Goal: Information Seeking & Learning: Check status

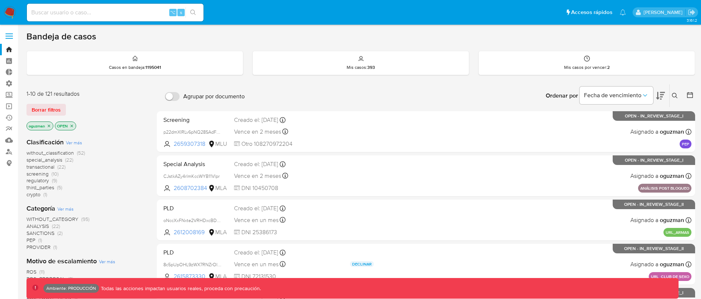
click at [73, 125] on icon "close-filter" at bounding box center [72, 125] width 3 height 3
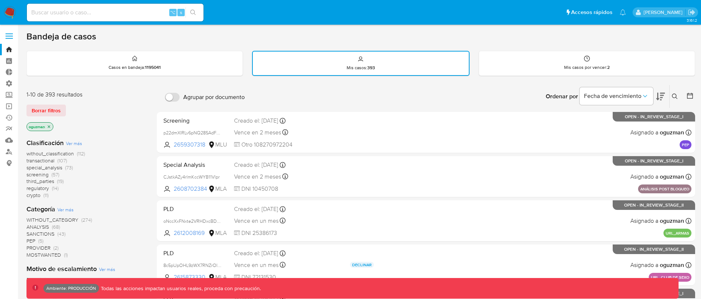
click at [52, 127] on p "oguzman" at bounding box center [40, 127] width 26 height 8
click at [51, 128] on icon "close-filter" at bounding box center [49, 126] width 4 height 4
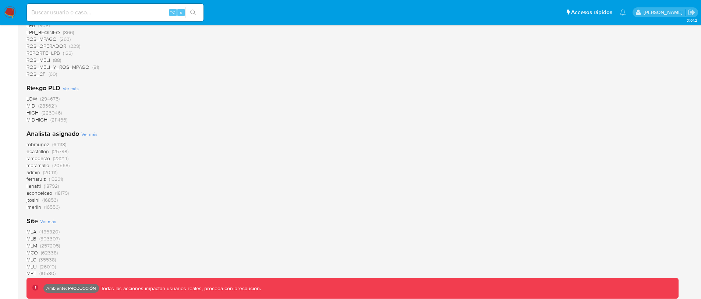
scroll to position [673, 0]
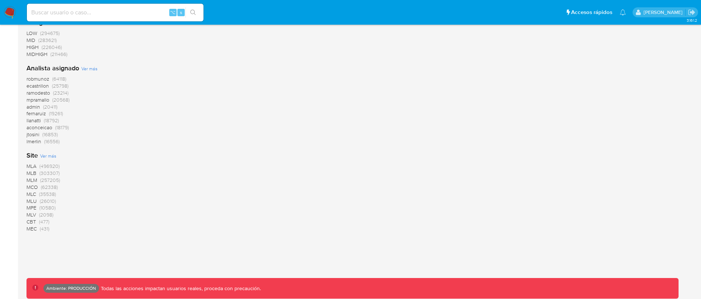
click at [31, 173] on span "MLB" at bounding box center [32, 172] width 10 height 7
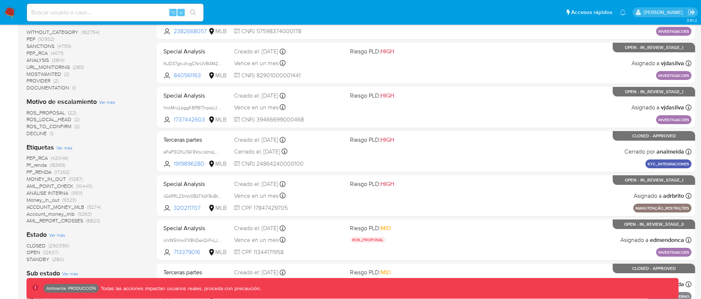
scroll to position [240, 0]
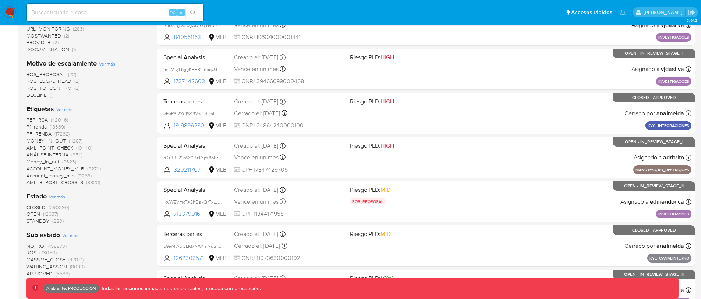
click at [40, 210] on span "CLOSED" at bounding box center [36, 207] width 19 height 7
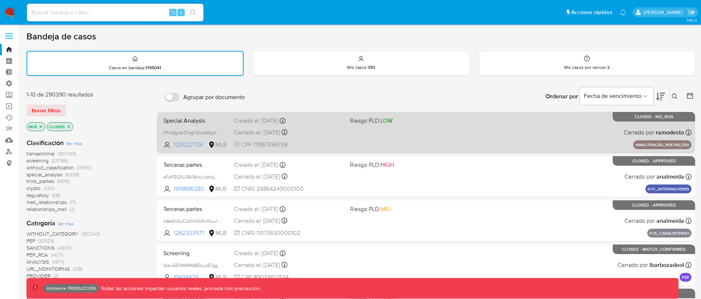
click at [543, 138] on div "Special Analysis FFlh8grsKDHgYDhzWAgVTHv7 1231227724 MLB Riesgo PLD: LOW Creado…" at bounding box center [426, 132] width 531 height 37
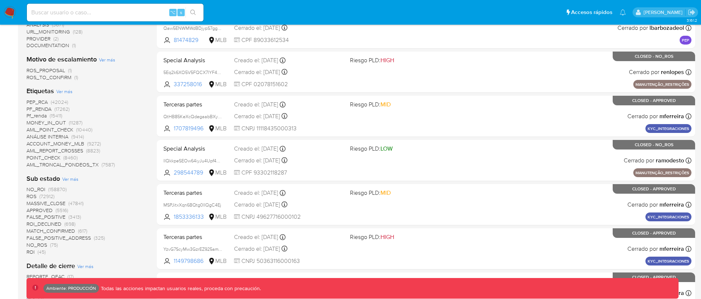
scroll to position [238, 0]
click at [29, 195] on span "ROS" at bounding box center [32, 195] width 10 height 7
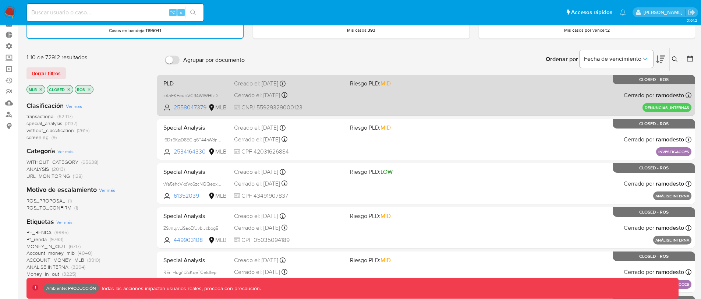
scroll to position [33, 0]
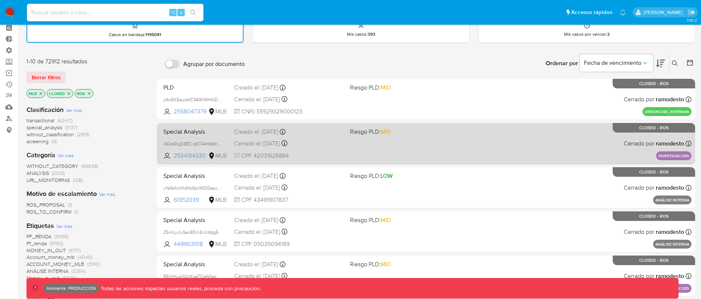
click at [564, 140] on div "Special Analysis i6Ds6KgD8ECig6T44hWdn4Hc 2534164330 MLB Riesgo PLD: MID Creado…" at bounding box center [426, 143] width 531 height 37
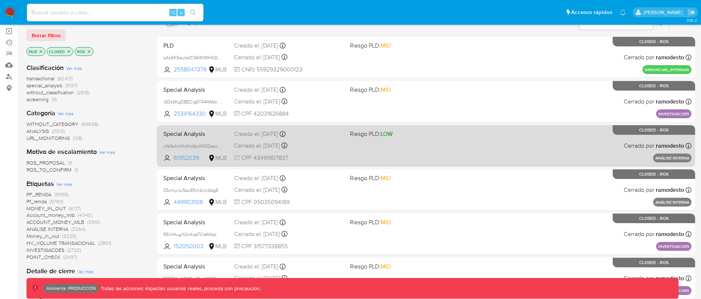
scroll to position [77, 0]
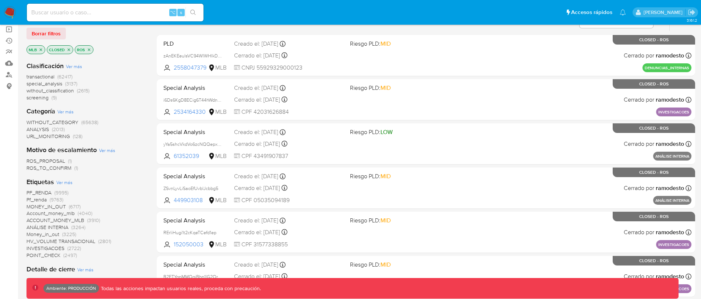
click at [122, 11] on input at bounding box center [115, 13] width 177 height 10
paste input "632511145"
type input "632511145"
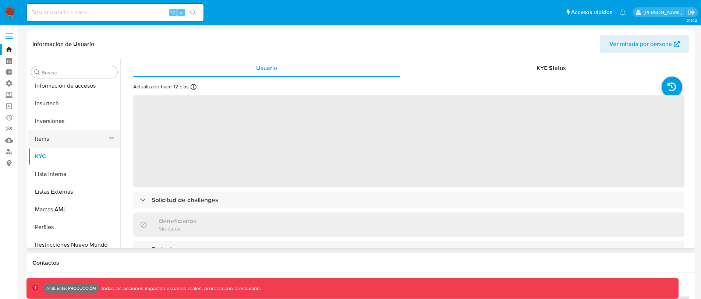
select select "10"
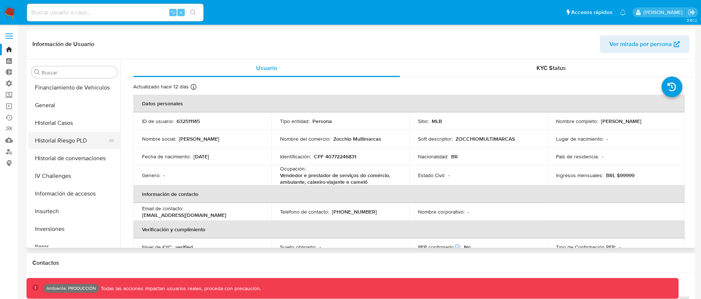
scroll to position [248, 0]
click at [72, 126] on button "Historial Casos" at bounding box center [71, 125] width 86 height 18
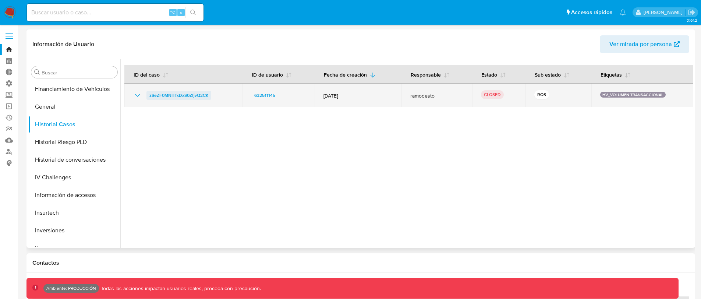
click at [194, 95] on span "zSeZF0MNITfxDxS0ZfjvQ2CK" at bounding box center [179, 95] width 59 height 9
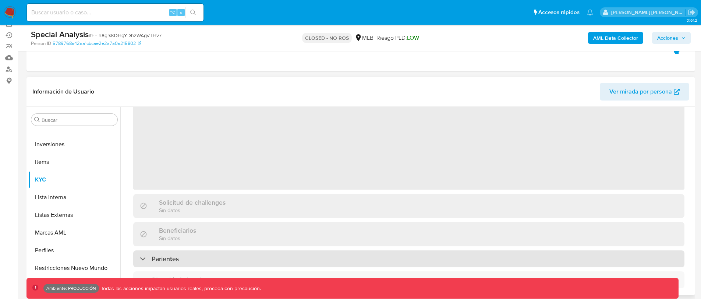
scroll to position [128, 0]
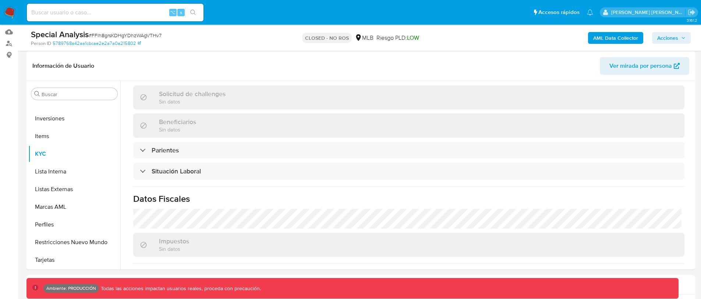
select select "10"
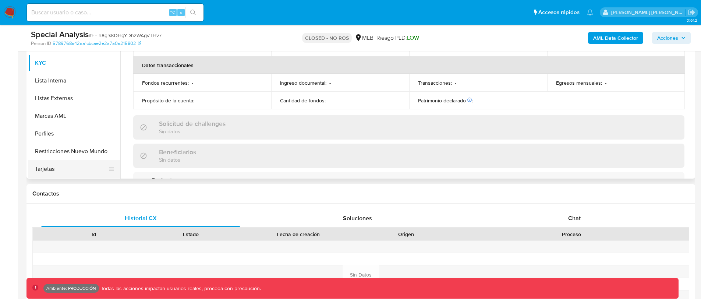
scroll to position [207, 0]
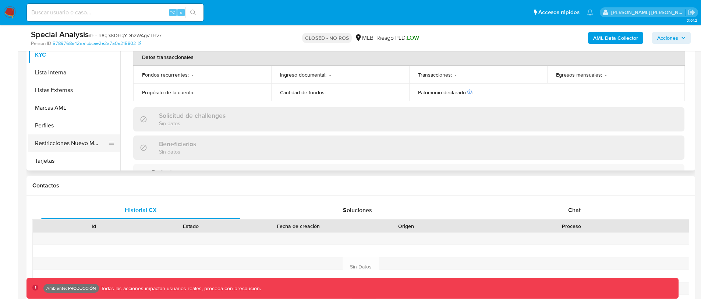
click at [69, 142] on button "Restricciones Nuevo Mundo" at bounding box center [71, 143] width 86 height 18
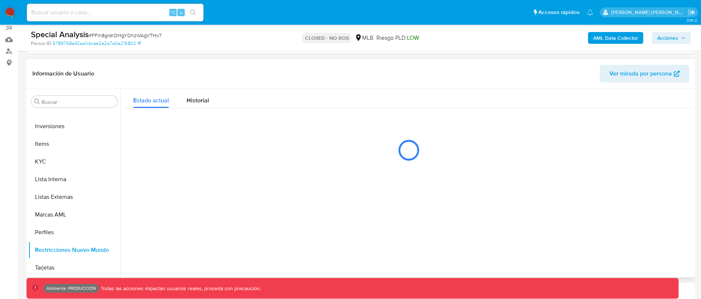
scroll to position [112, 0]
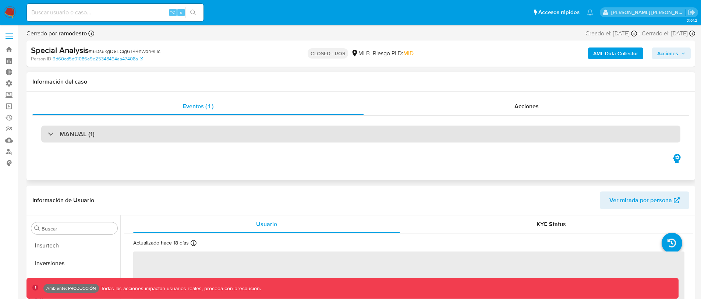
scroll to position [382, 0]
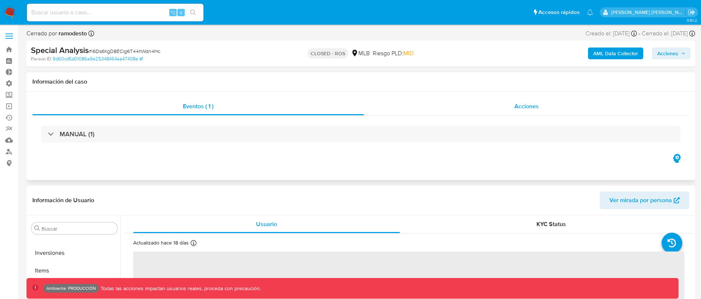
select select "10"
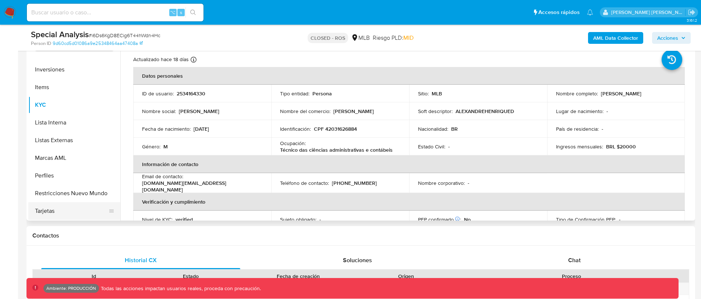
scroll to position [159, 0]
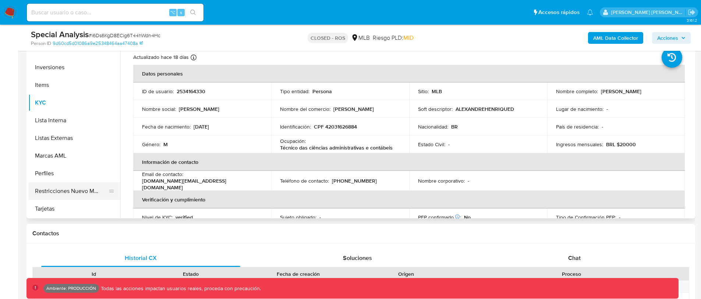
click at [80, 187] on button "Restricciones Nuevo Mundo" at bounding box center [71, 191] width 86 height 18
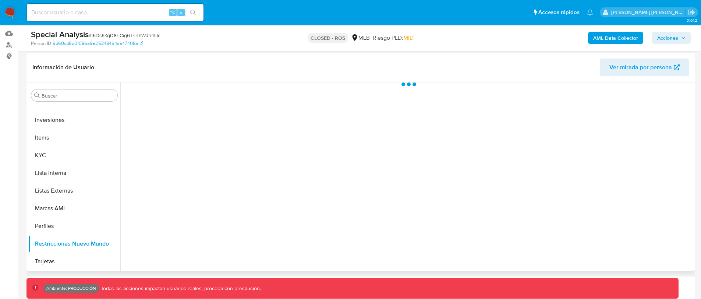
scroll to position [106, 0]
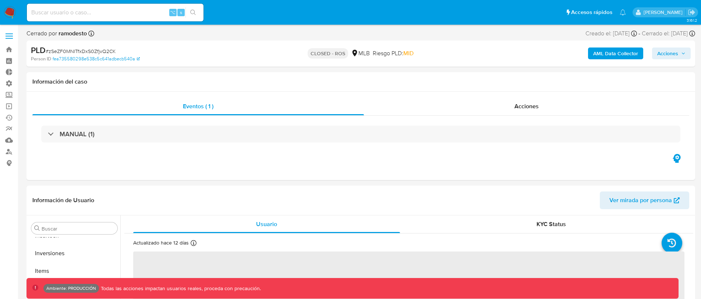
scroll to position [382, 0]
select select "10"
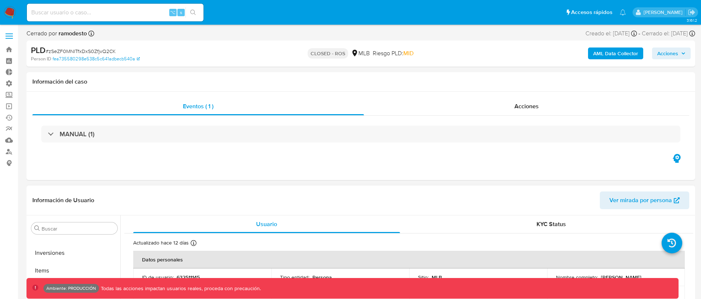
scroll to position [80, 0]
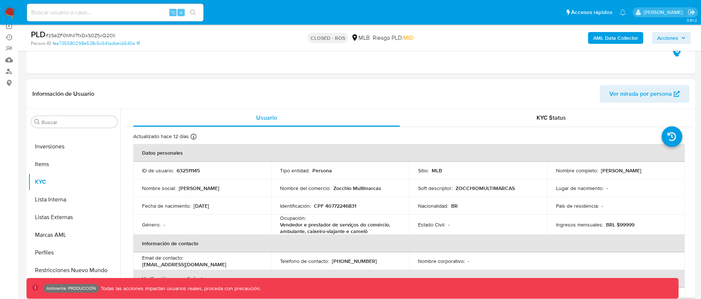
click at [192, 167] on p "632511145" at bounding box center [188, 170] width 23 height 7
copy p "632511145"
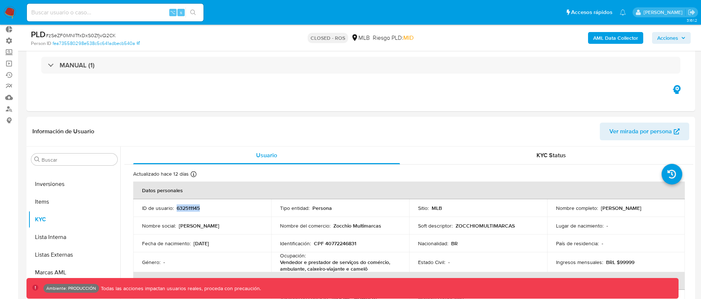
scroll to position [38, 0]
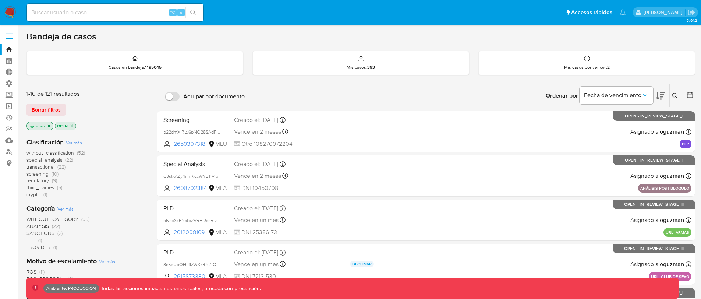
click at [73, 126] on icon "close-filter" at bounding box center [72, 126] width 4 height 4
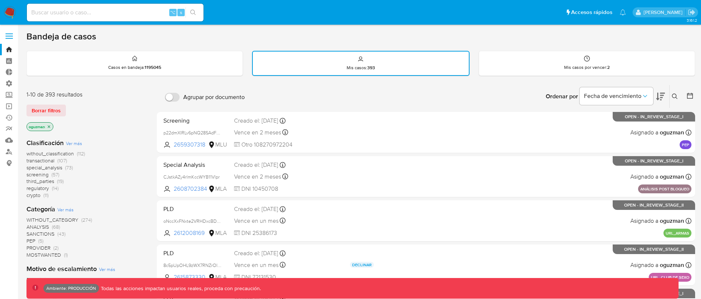
click at [49, 127] on icon "close-filter" at bounding box center [49, 126] width 4 height 4
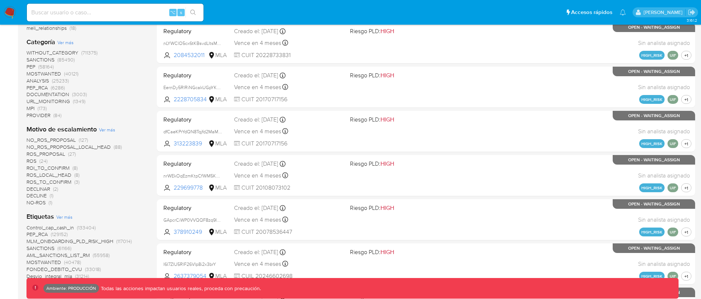
scroll to position [202, 0]
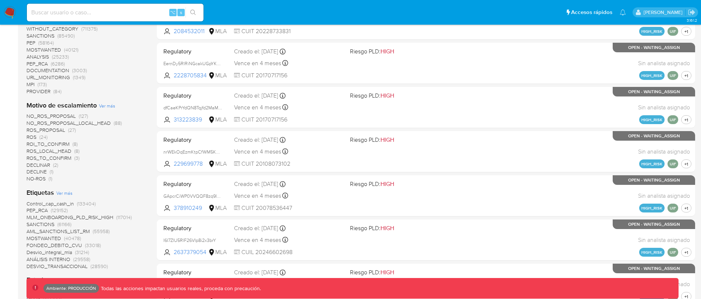
click at [34, 138] on span "ROS" at bounding box center [32, 136] width 10 height 7
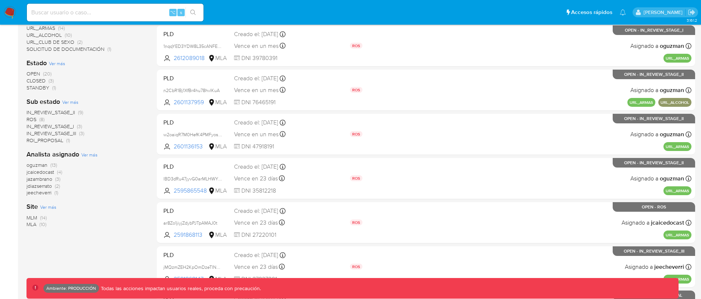
click at [38, 78] on span "CLOSED" at bounding box center [36, 80] width 19 height 7
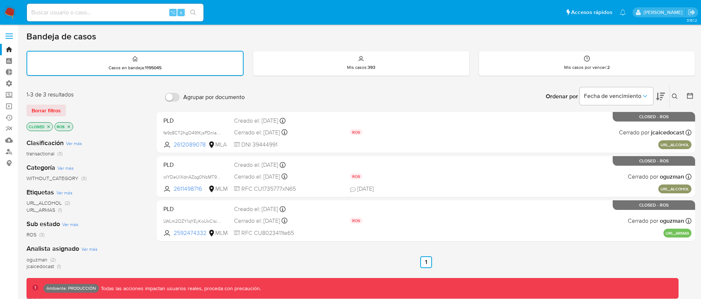
drag, startPoint x: 49, startPoint y: 127, endPoint x: 53, endPoint y: 128, distance: 4.8
click at [49, 127] on icon "close-filter" at bounding box center [48, 126] width 4 height 4
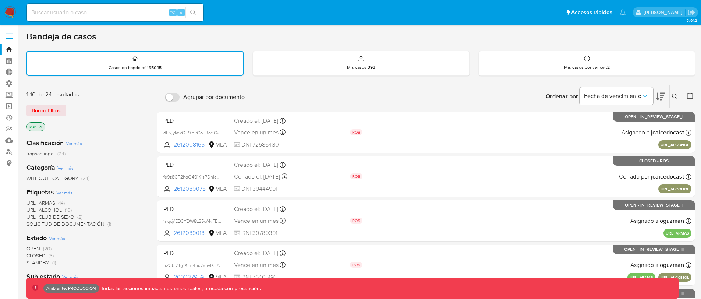
click at [39, 126] on icon "close-filter" at bounding box center [41, 126] width 4 height 4
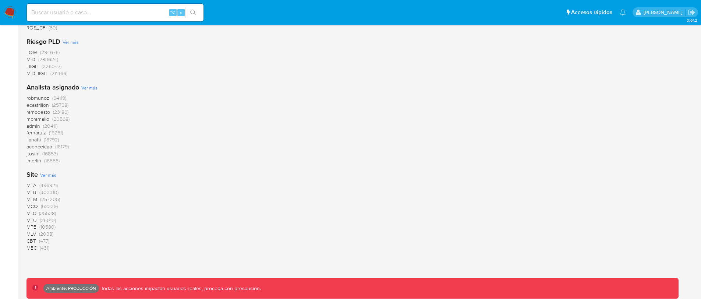
scroll to position [673, 0]
click at [36, 172] on span "MLB" at bounding box center [32, 172] width 10 height 7
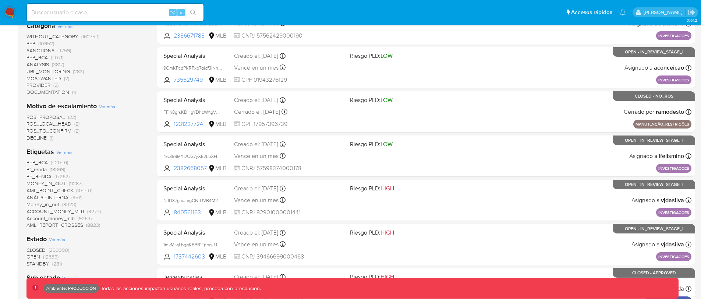
scroll to position [198, 0]
click at [128, 13] on input at bounding box center [115, 13] width 177 height 10
paste input "538677494"
type input "538677494"
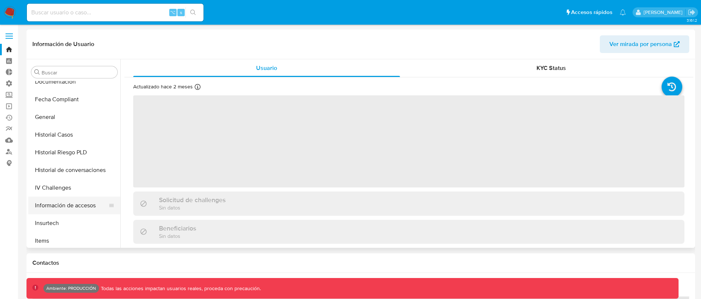
select select "10"
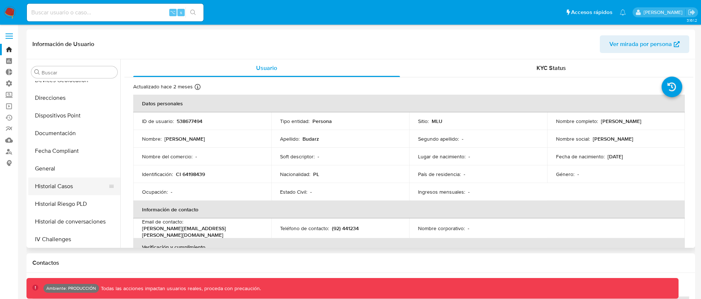
scroll to position [173, 0]
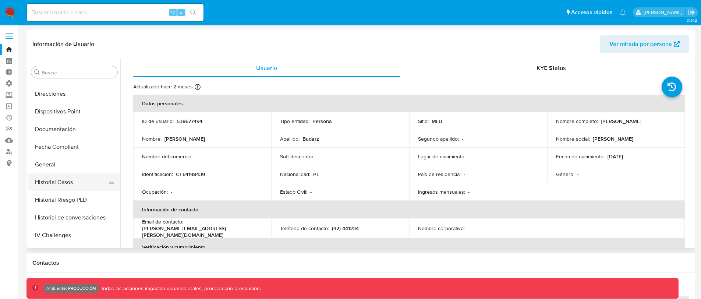
click at [71, 182] on button "Historial Casos" at bounding box center [71, 182] width 86 height 18
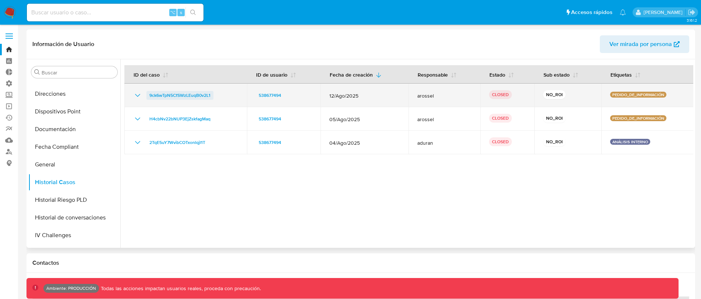
click at [203, 98] on span "9ck6wTpN5CfSWzLEuqB0v2L1" at bounding box center [180, 95] width 61 height 9
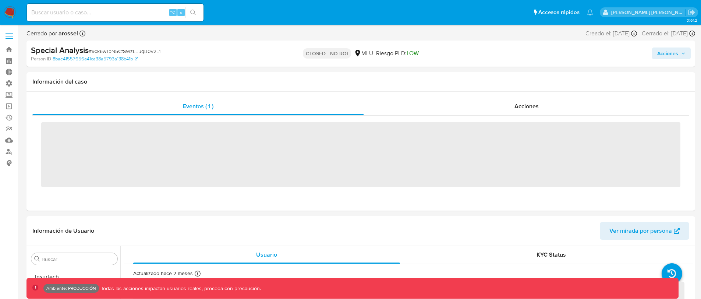
scroll to position [364, 0]
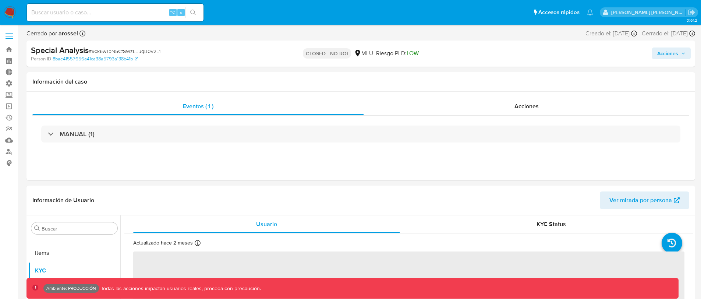
select select "10"
